Goal: Task Accomplishment & Management: Use online tool/utility

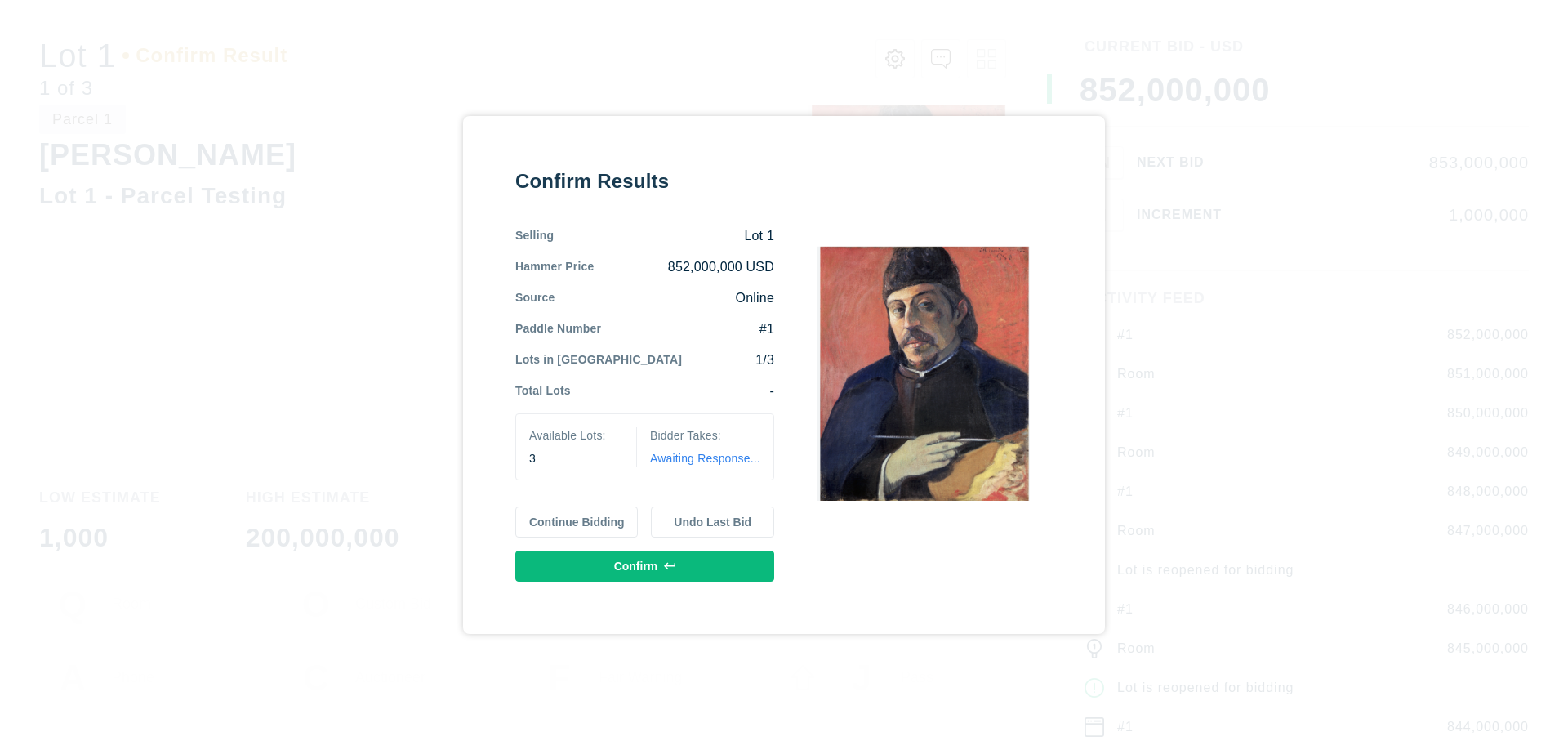
click at [578, 522] on button "Continue Bidding" at bounding box center [577, 522] width 123 height 31
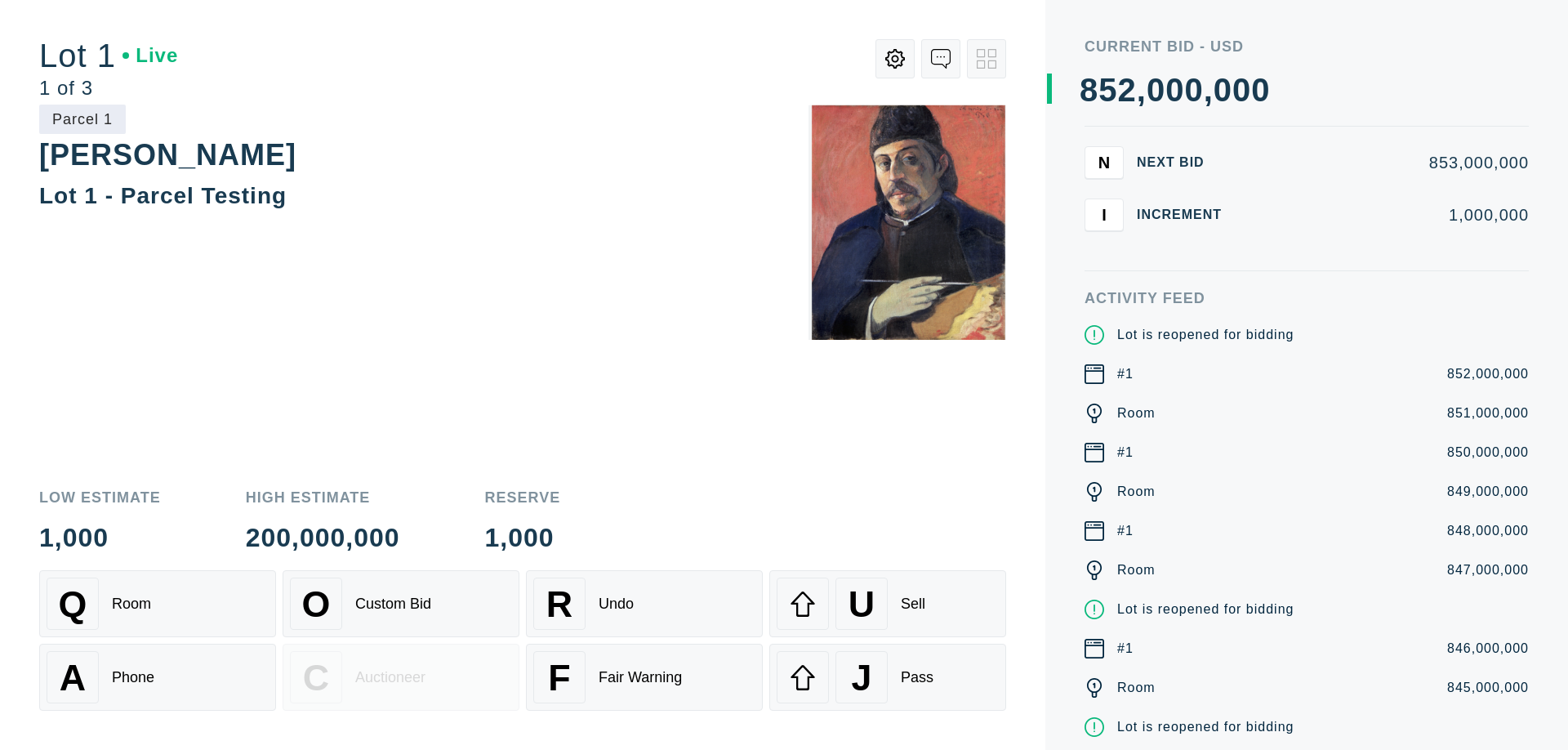
click at [158, 604] on div "Q Room" at bounding box center [158, 604] width 222 height 52
